Goal: Check status: Check status

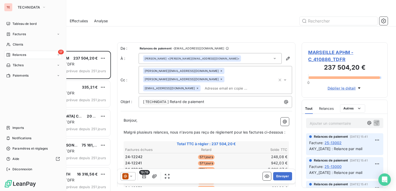
scroll to position [137, 82]
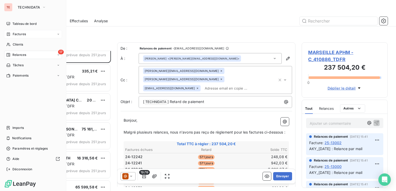
click at [18, 36] on span "Factures" at bounding box center [19, 34] width 13 height 5
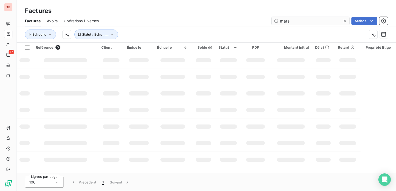
drag, startPoint x: 302, startPoint y: 18, endPoint x: 286, endPoint y: 17, distance: 16.9
click at [286, 17] on input "mars" at bounding box center [311, 21] width 78 height 8
click at [285, 19] on input "mars" at bounding box center [311, 21] width 78 height 8
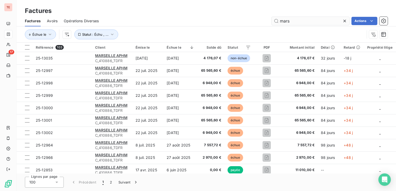
click at [285, 19] on input "mars" at bounding box center [311, 21] width 78 height 8
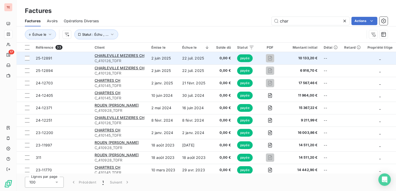
type input "char"
click at [138, 58] on span "C_410126_TDFR" at bounding box center [120, 60] width 51 height 5
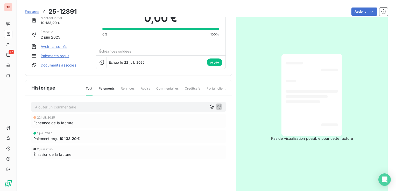
scroll to position [17, 0]
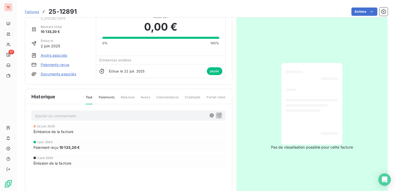
click at [104, 100] on span "Paiements" at bounding box center [107, 99] width 16 height 9
click at [90, 98] on span "Tout" at bounding box center [89, 99] width 7 height 9
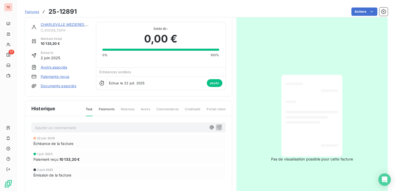
scroll to position [0, 0]
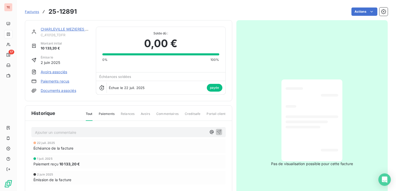
click at [61, 30] on link "CHARLEVILLE MEZIERES CH" at bounding box center [66, 29] width 50 height 4
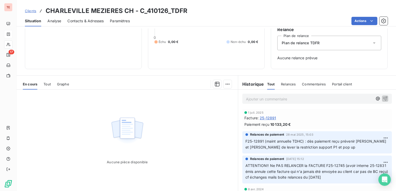
scroll to position [52, 0]
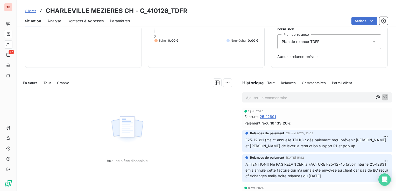
click at [39, 82] on div "En cours Tout Graphe" at bounding box center [128, 83] width 222 height 11
click at [46, 83] on span "Tout" at bounding box center [47, 83] width 7 height 4
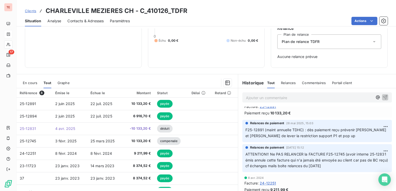
scroll to position [26, 0]
